Goal: Navigation & Orientation: Understand site structure

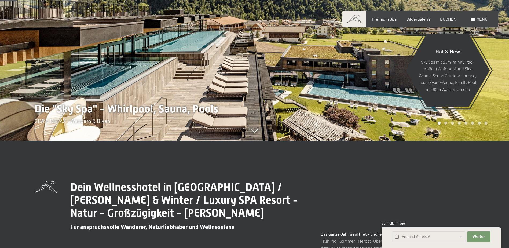
click at [485, 21] on span "Menü" at bounding box center [482, 18] width 11 height 5
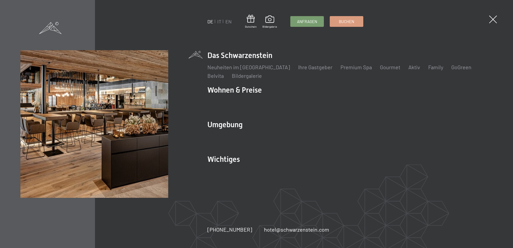
click at [498, 20] on div "DE IT EN Gutschein Bildergalerie Anfragen Buchen DE IT EN Das Schwarzenstein Ne…" at bounding box center [256, 124] width 513 height 248
click at [493, 21] on span at bounding box center [493, 19] width 11 height 11
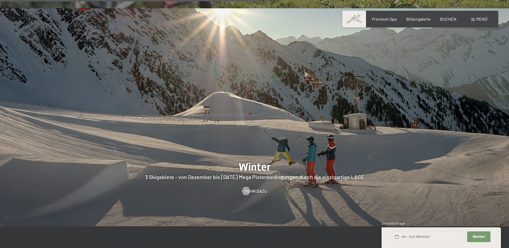
scroll to position [1386, 0]
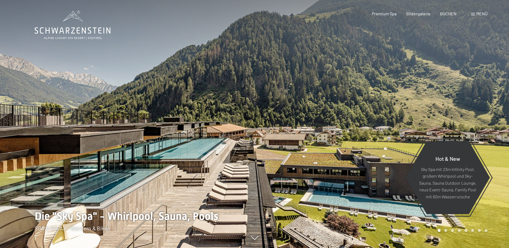
click at [477, 16] on span "Menü" at bounding box center [482, 13] width 11 height 5
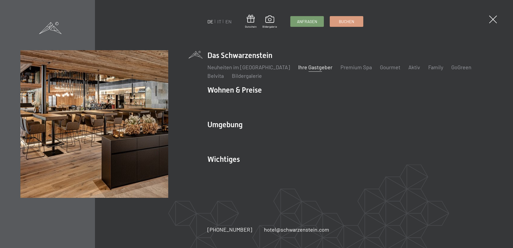
click at [304, 66] on link "Ihre Gastgeber" at bounding box center [315, 67] width 34 height 6
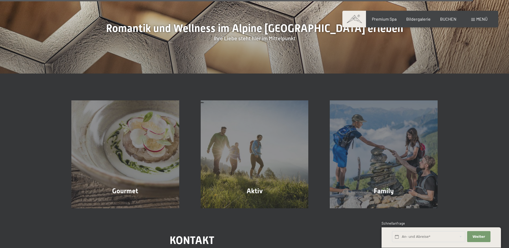
scroll to position [1680, 0]
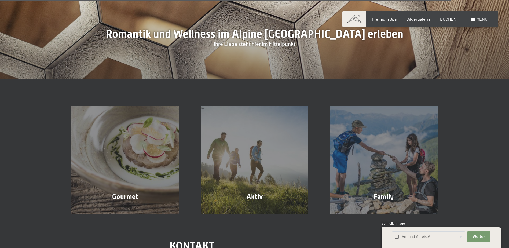
click at [483, 22] on div "Menü" at bounding box center [480, 19] width 16 height 6
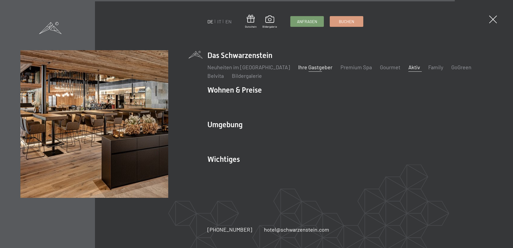
scroll to position [1683, 0]
click at [429, 68] on link "Family" at bounding box center [436, 67] width 15 height 6
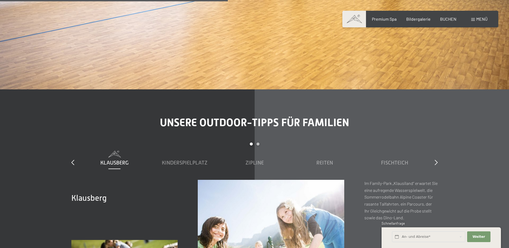
click at [484, 18] on span "Menü" at bounding box center [482, 18] width 11 height 5
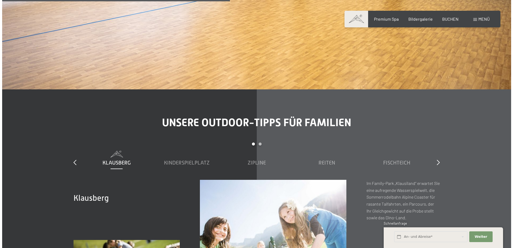
scroll to position [1886, 0]
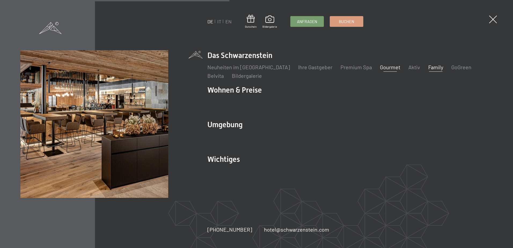
click at [382, 68] on link "Gourmet" at bounding box center [390, 67] width 20 height 6
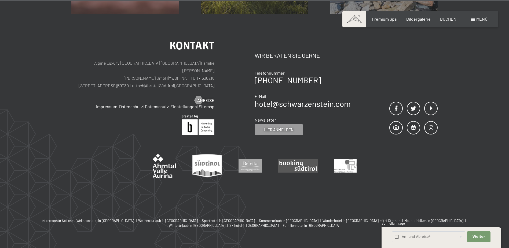
scroll to position [2105, 0]
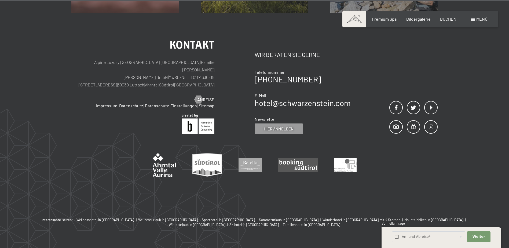
click at [353, 17] on span at bounding box center [355, 19] width 24 height 17
